Goal: Information Seeking & Learning: Learn about a topic

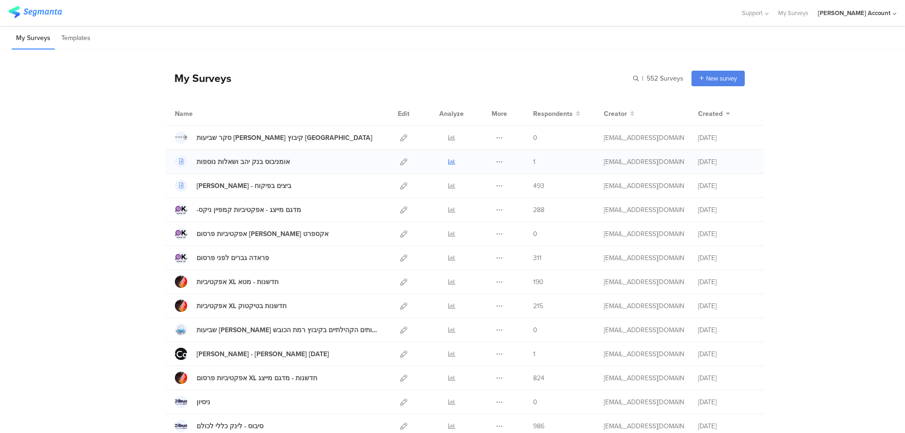
click at [448, 160] on icon at bounding box center [451, 161] width 7 height 7
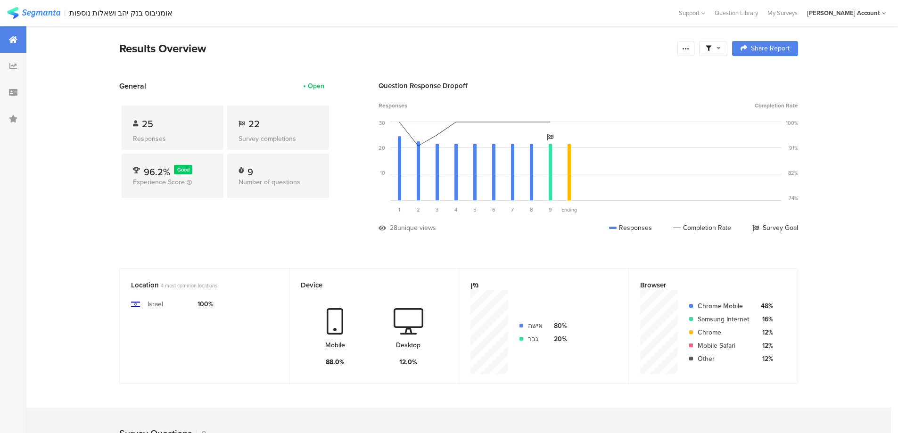
click at [715, 50] on span at bounding box center [712, 48] width 15 height 8
click at [764, 74] on span at bounding box center [761, 75] width 14 height 8
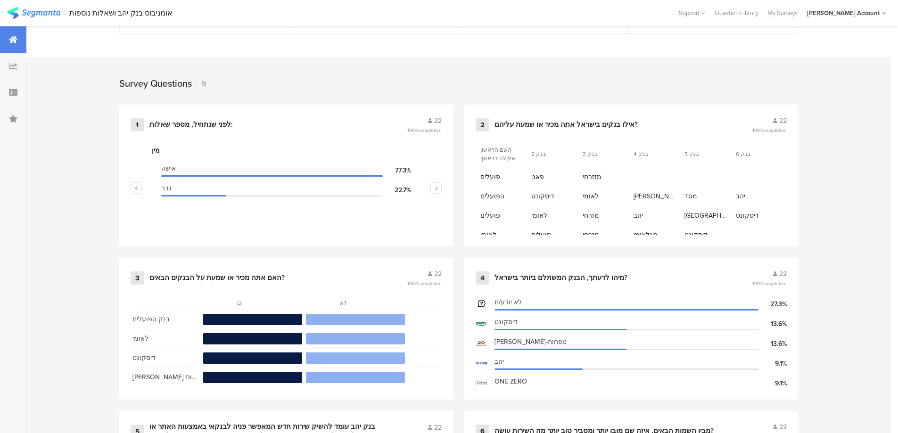
scroll to position [377, 0]
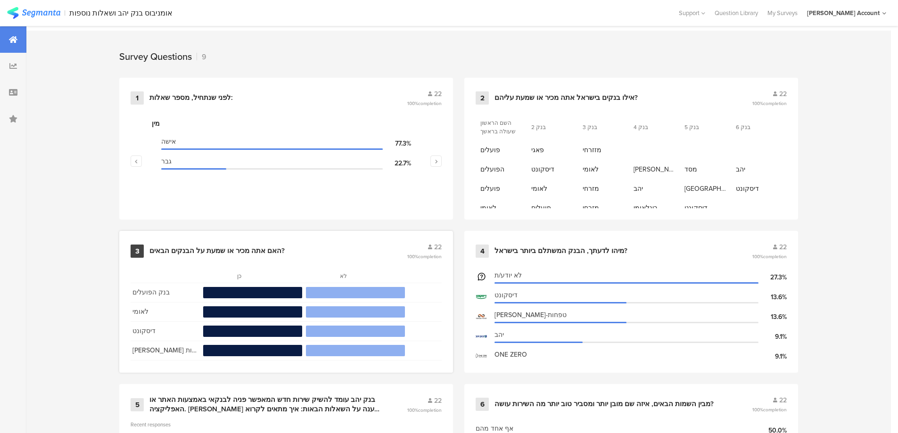
click at [246, 246] on div "האם אתה מכיר או שמעת על הבנקים הבאים?" at bounding box center [216, 250] width 135 height 9
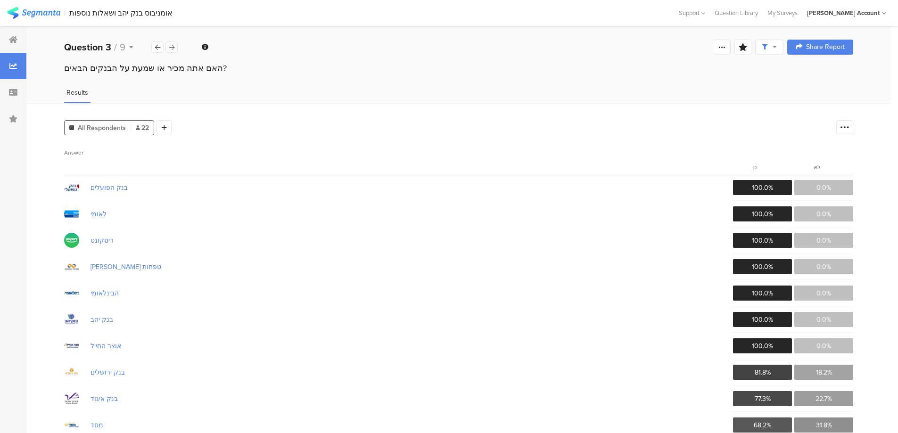
click at [176, 43] on div at bounding box center [171, 46] width 12 height 11
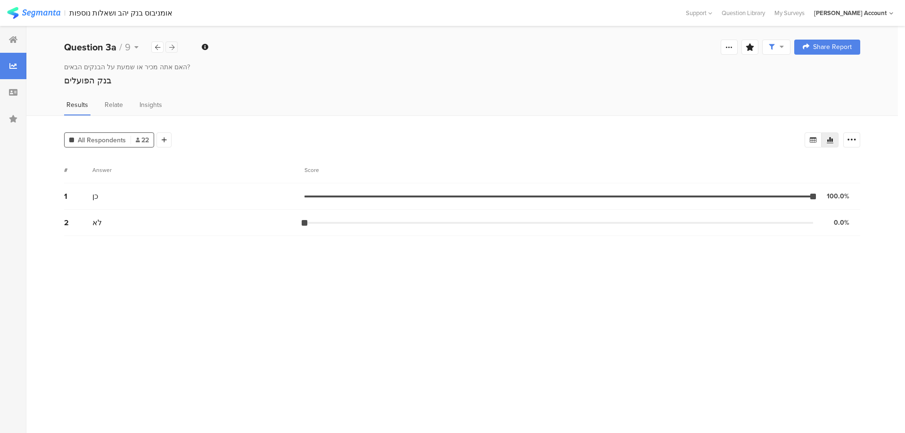
click at [176, 43] on div at bounding box center [171, 46] width 12 height 11
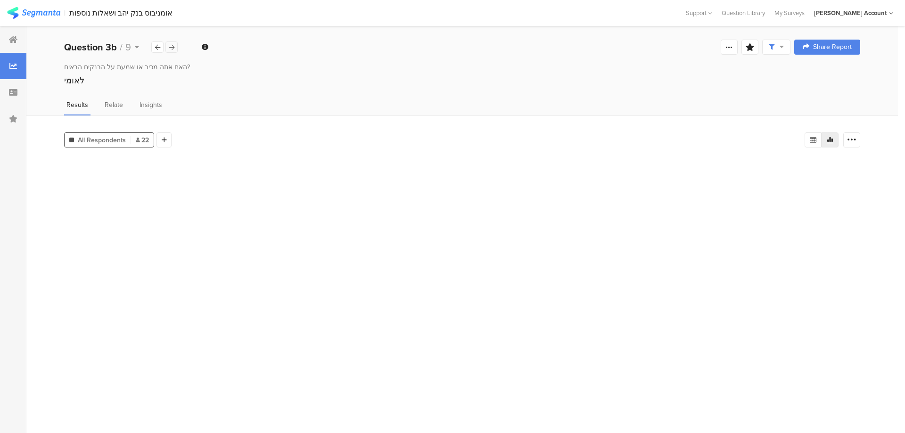
click at [176, 43] on div at bounding box center [171, 46] width 12 height 11
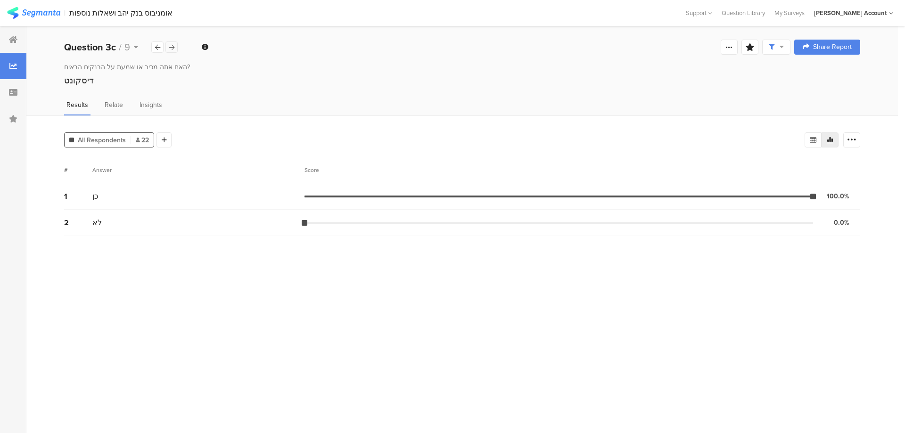
click at [176, 43] on div at bounding box center [171, 46] width 12 height 11
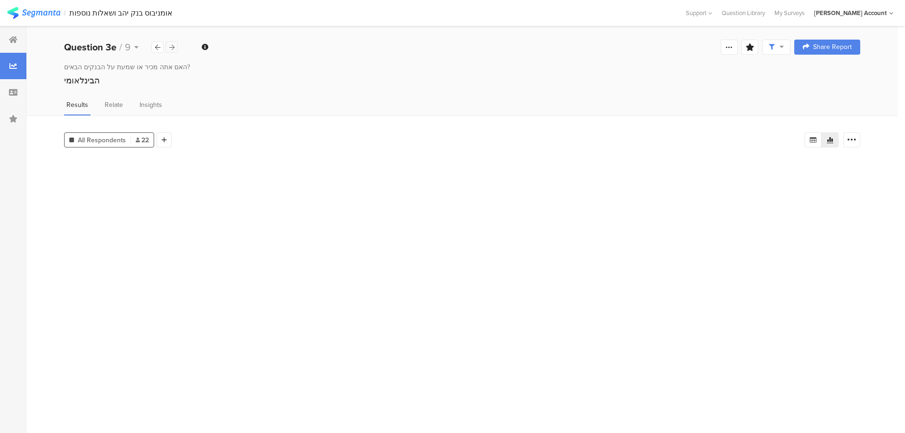
click at [176, 43] on div at bounding box center [171, 46] width 12 height 11
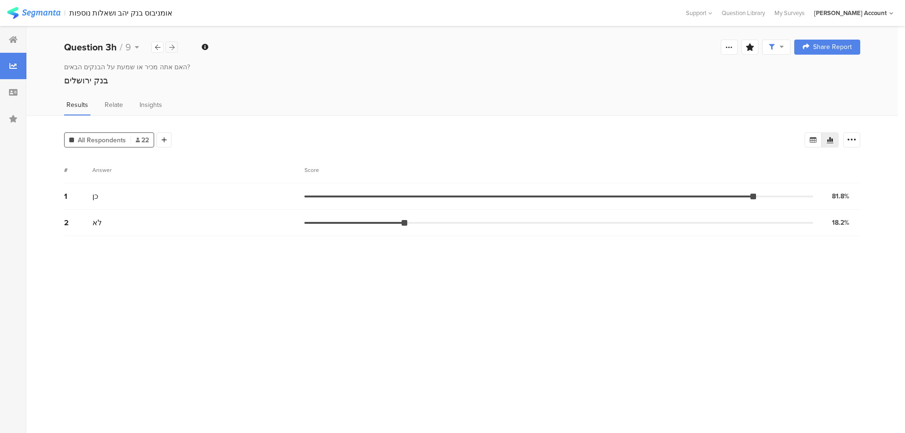
click at [176, 43] on div at bounding box center [171, 46] width 12 height 11
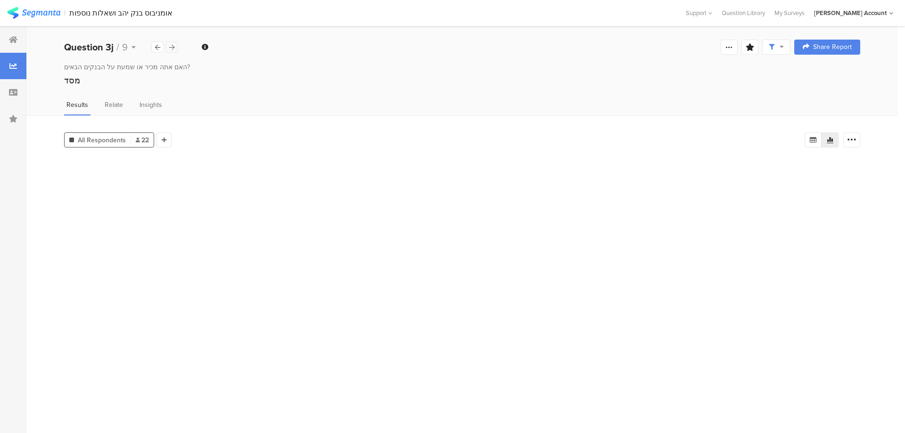
click at [176, 43] on div at bounding box center [171, 46] width 12 height 11
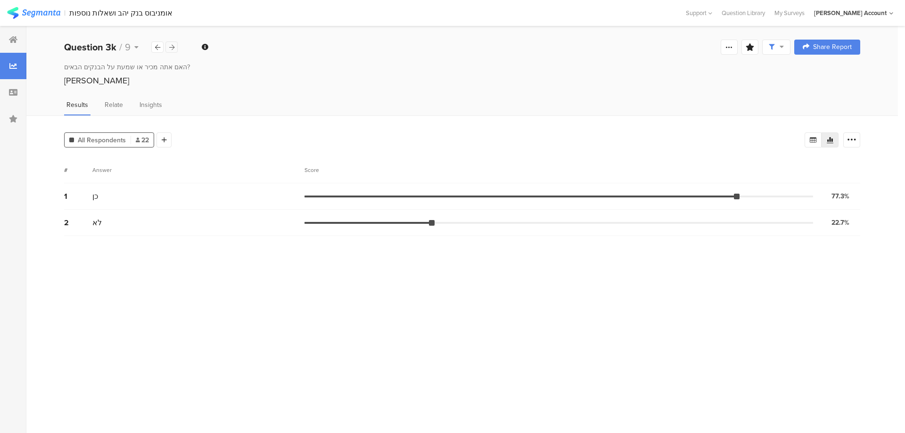
click at [176, 43] on div at bounding box center [171, 46] width 12 height 11
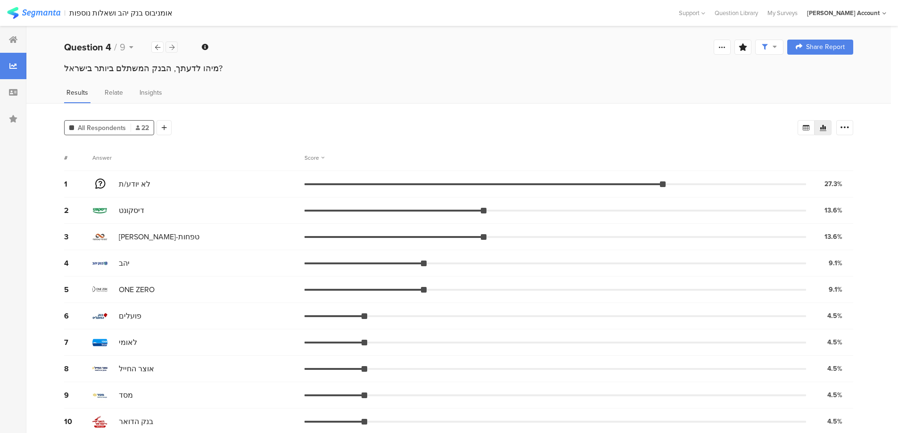
click at [176, 43] on div at bounding box center [171, 46] width 12 height 11
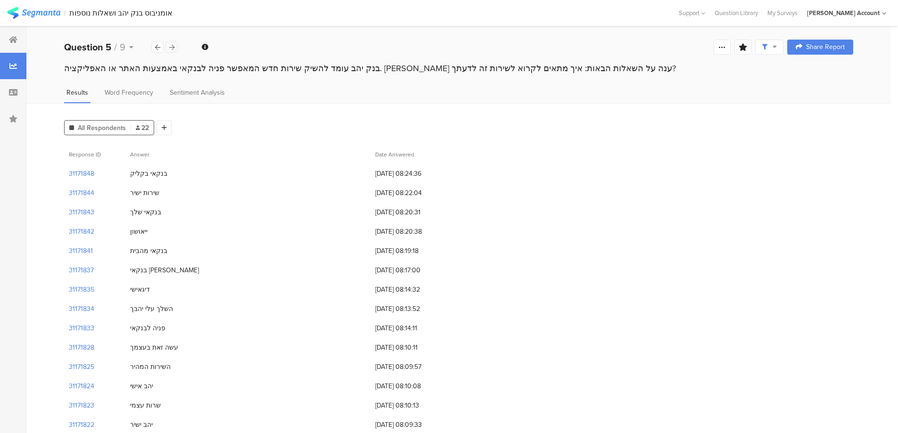
click at [173, 50] on div at bounding box center [171, 46] width 12 height 11
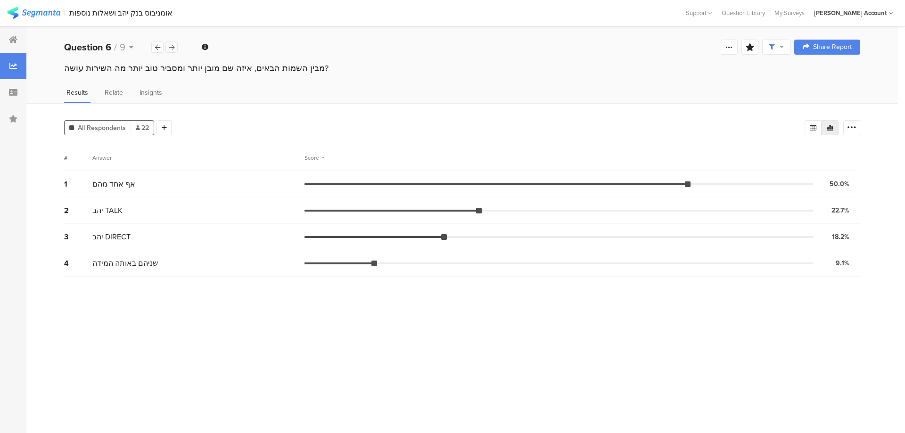
click at [173, 50] on div at bounding box center [171, 46] width 12 height 11
